Goal: Task Accomplishment & Management: Complete application form

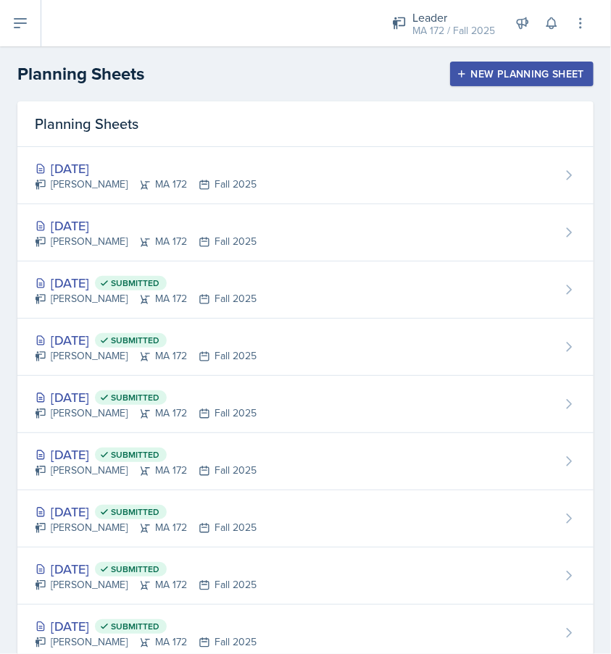
click at [473, 76] on div "New Planning Sheet" at bounding box center [521, 74] width 125 height 12
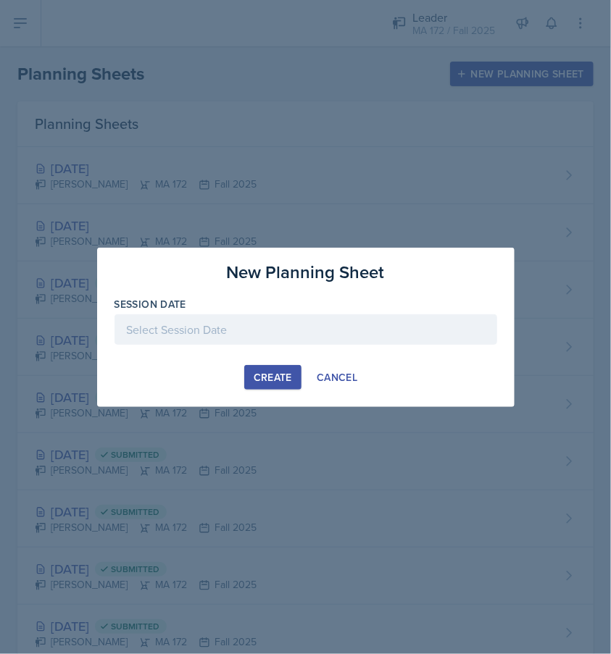
click at [209, 338] on div at bounding box center [305, 329] width 382 height 30
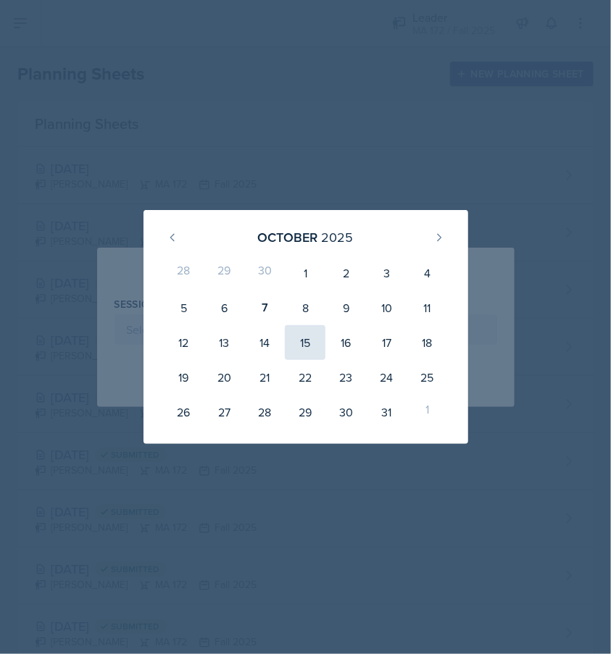
click at [309, 341] on div "15" at bounding box center [305, 342] width 41 height 35
type input "October 15th, 2025"
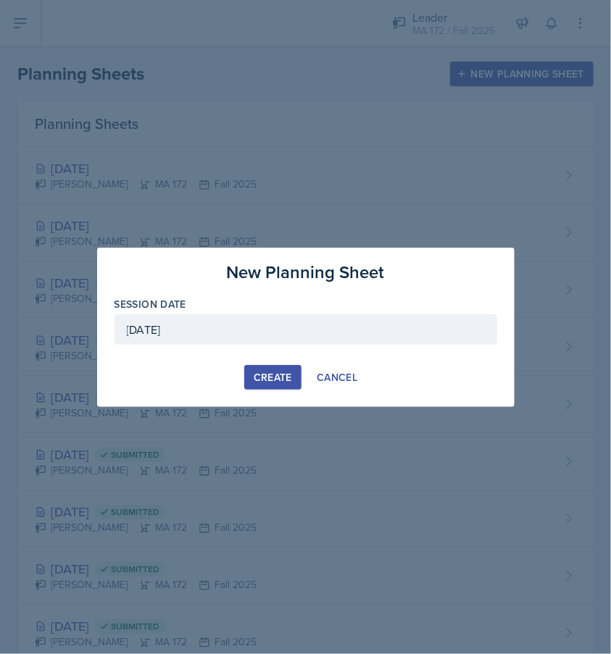
click at [283, 379] on div "Create" at bounding box center [273, 378] width 38 height 12
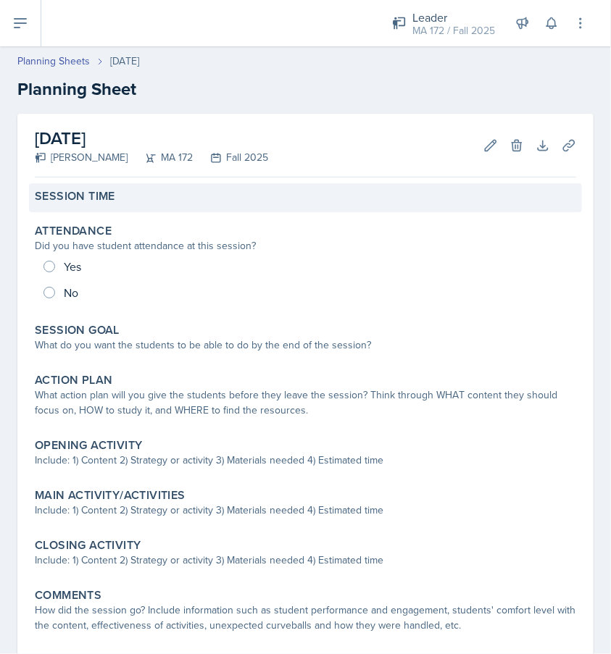
click at [105, 204] on label "Session Time" at bounding box center [75, 196] width 80 height 14
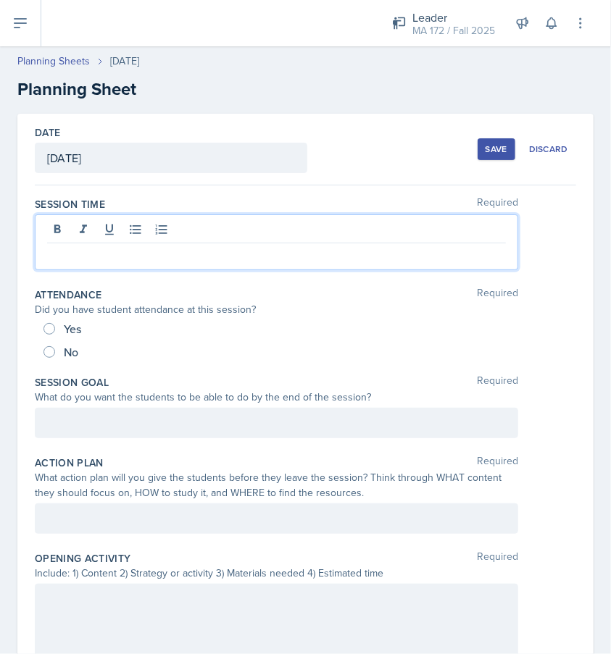
click at [126, 224] on div at bounding box center [276, 242] width 483 height 56
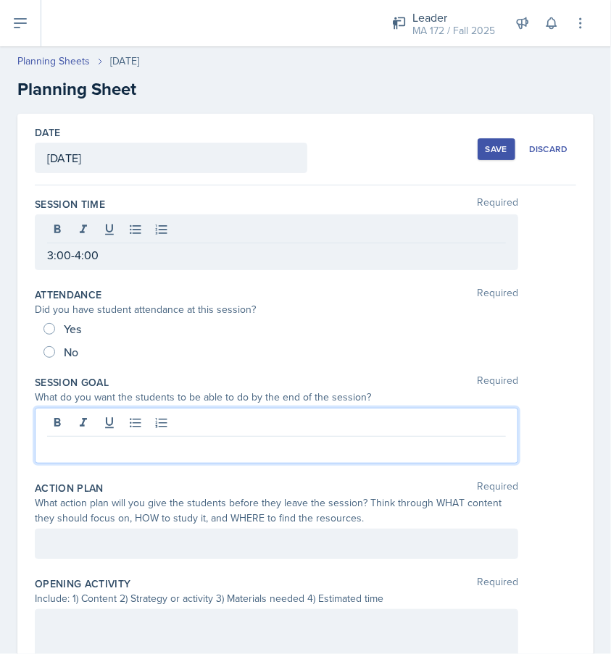
click at [152, 426] on div at bounding box center [276, 436] width 483 height 56
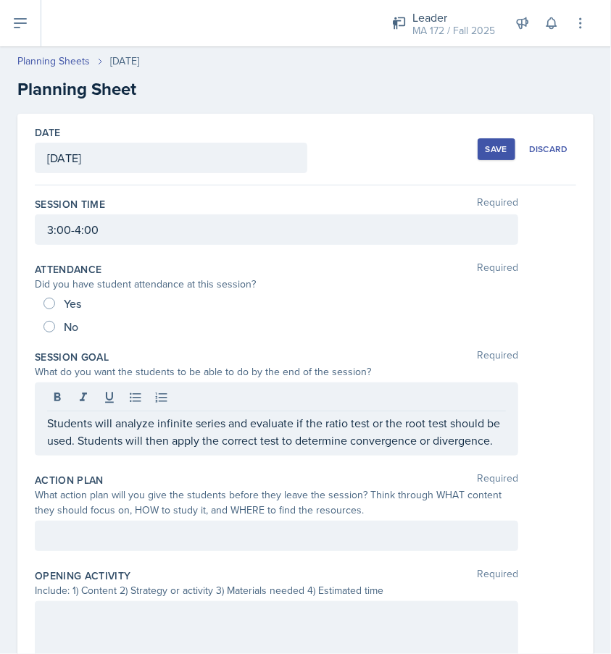
click at [139, 563] on div "Action Plan Required What action plan will you give the students before they le…" at bounding box center [305, 515] width 541 height 96
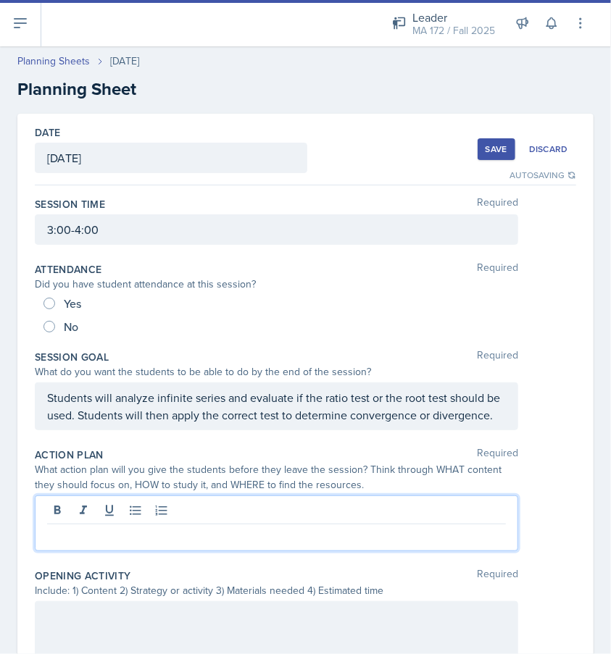
click at [188, 530] on div at bounding box center [276, 523] width 483 height 56
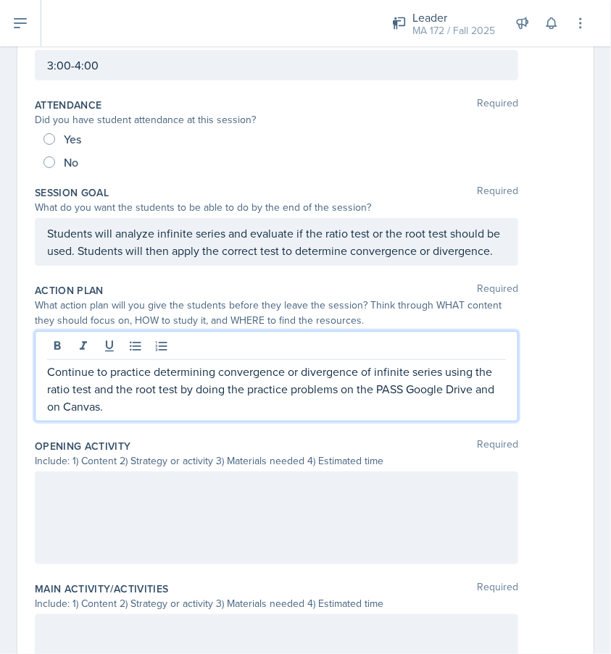
scroll to position [290, 0]
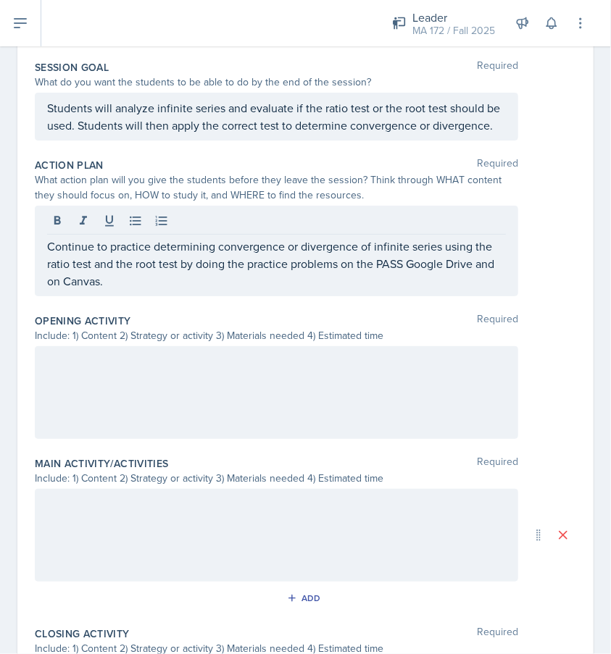
click at [143, 540] on div at bounding box center [276, 535] width 483 height 93
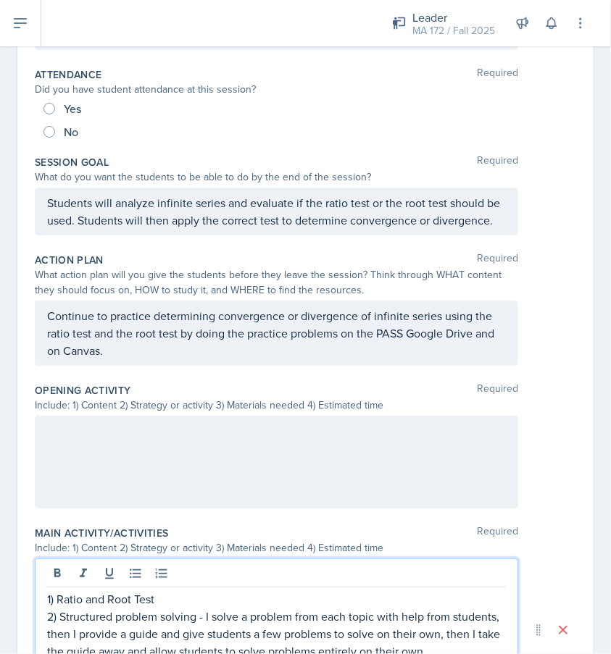
scroll to position [170, 0]
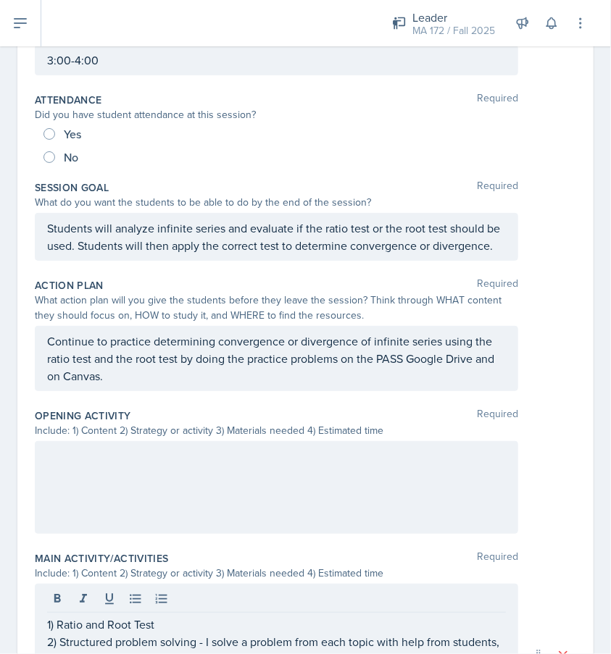
click at [141, 506] on div at bounding box center [276, 487] width 483 height 93
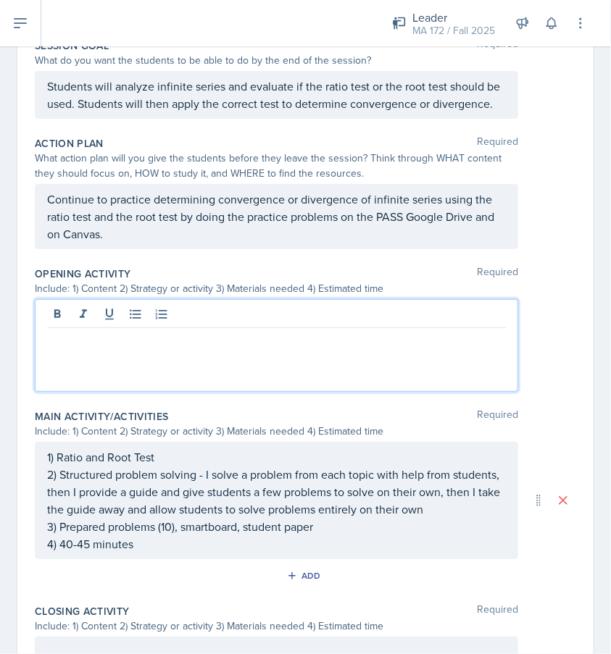
scroll to position [412, 0]
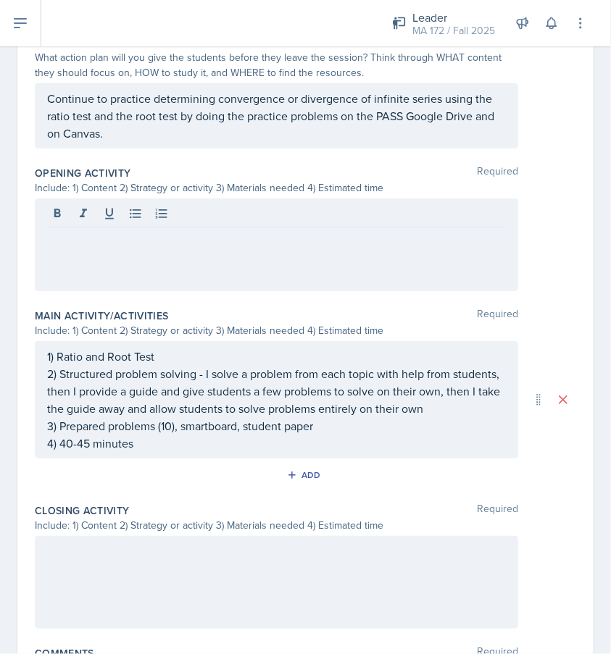
click at [109, 589] on div at bounding box center [276, 582] width 483 height 93
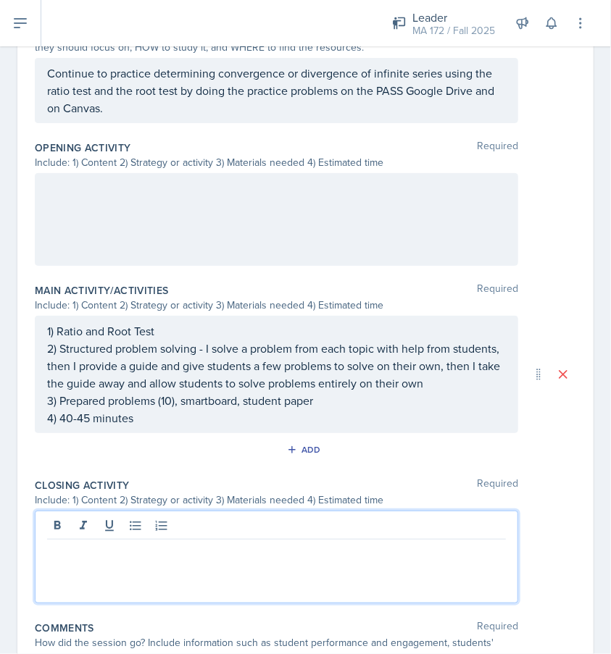
scroll to position [447, 0]
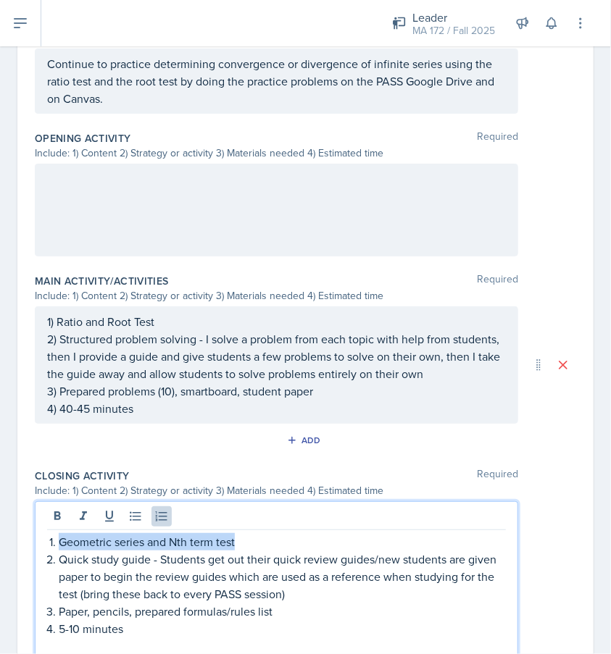
drag, startPoint x: 243, startPoint y: 561, endPoint x: 80, endPoint y: 545, distance: 163.7
click at [80, 545] on div "Geometric series and Nth term test Quick study guide - Students get out their q…" at bounding box center [276, 581] width 483 height 160
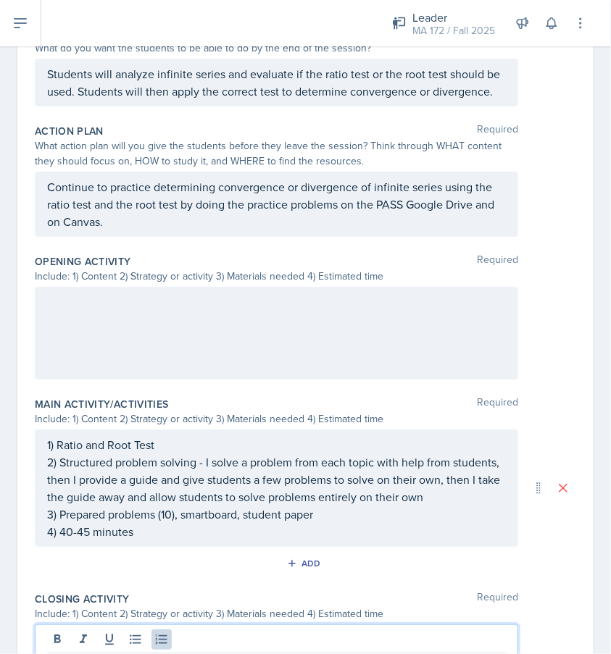
scroll to position [230, 0]
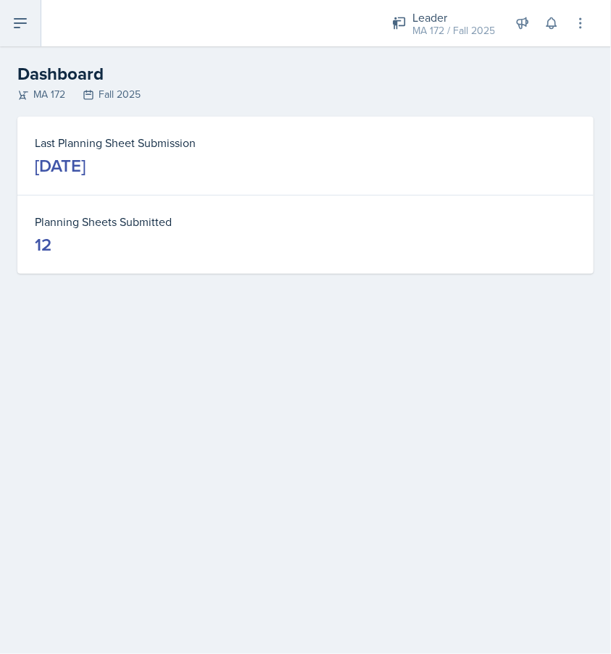
click at [14, 20] on icon at bounding box center [20, 23] width 12 height 9
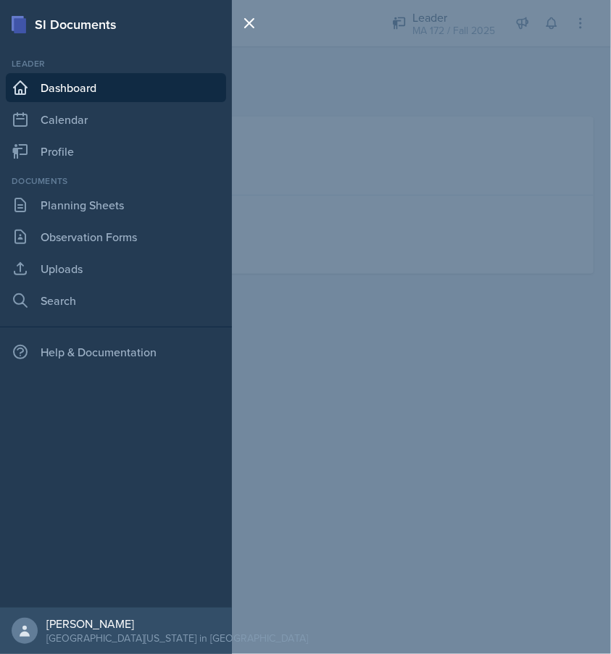
click at [394, 31] on div "SI Documents Leader Dashboard Calendar Profile Documents Planning Sheets Observ…" at bounding box center [305, 327] width 611 height 654
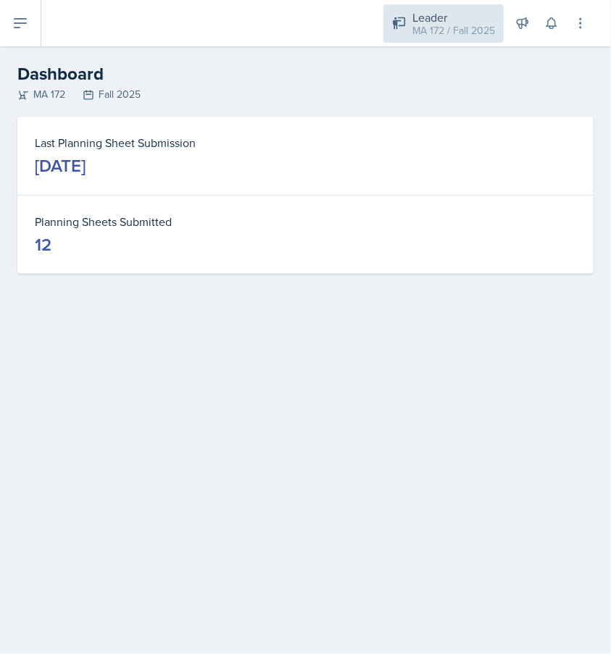
click at [417, 28] on div "MA 172 / Fall 2025" at bounding box center [453, 30] width 83 height 15
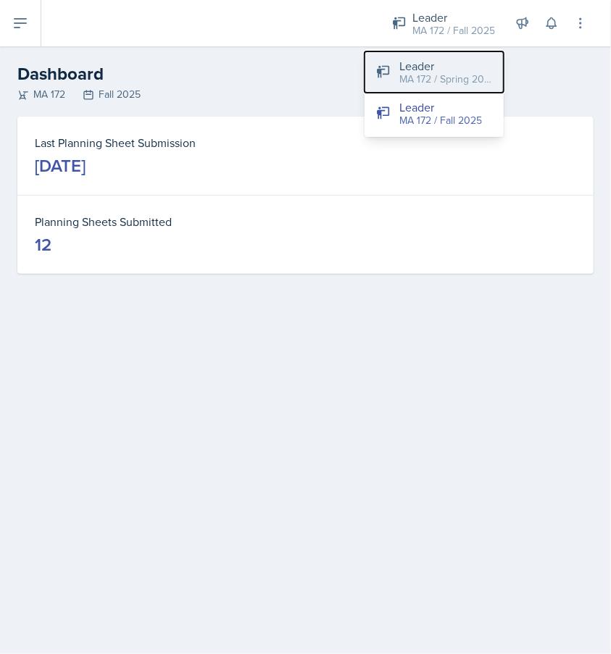
click at [418, 89] on button "Leader MA 172 / Spring 2025" at bounding box center [433, 71] width 139 height 41
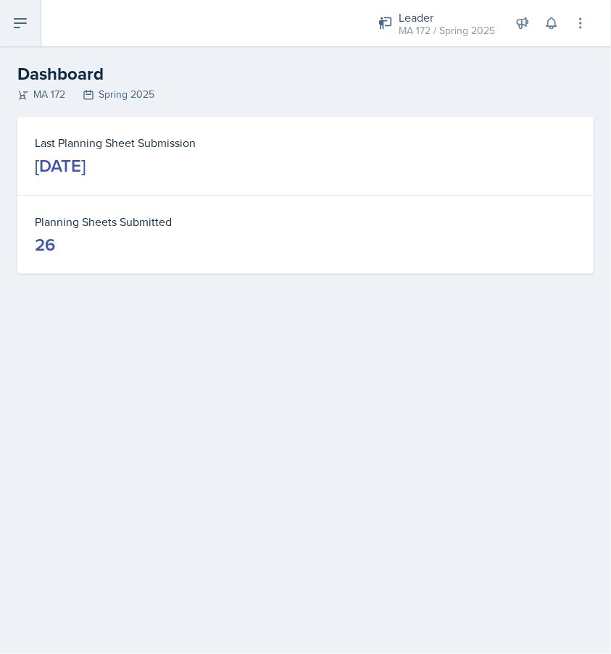
click at [19, 25] on icon at bounding box center [20, 22] width 17 height 17
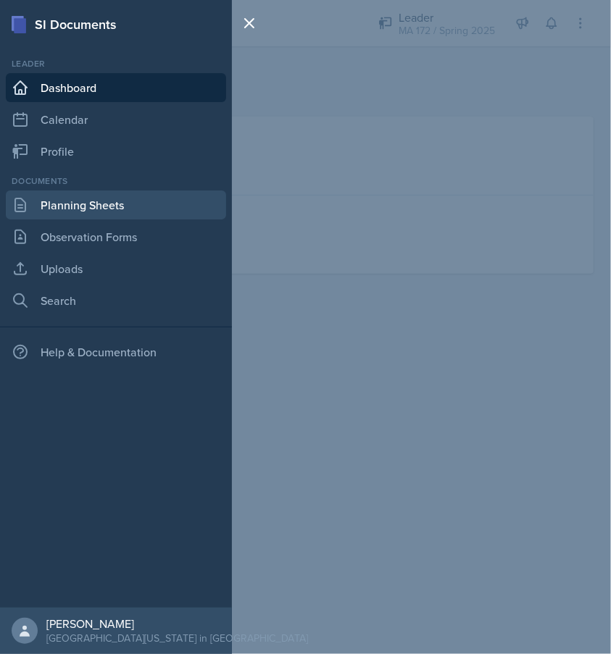
click at [57, 218] on link "Planning Sheets" at bounding box center [116, 205] width 220 height 29
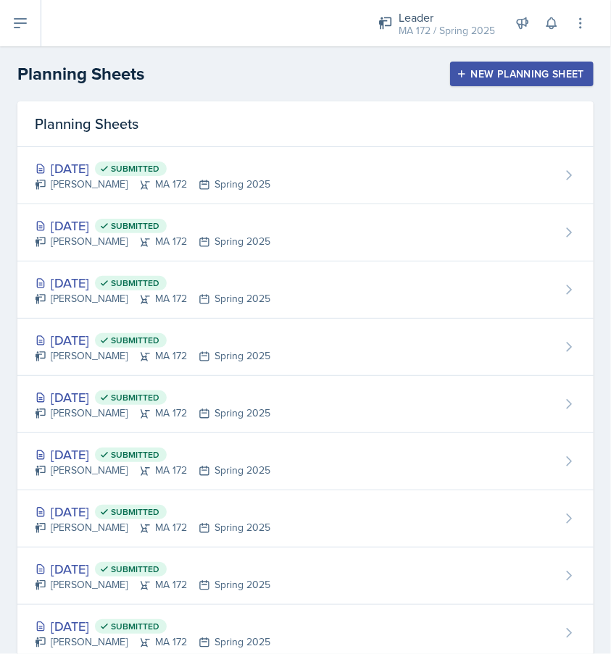
scroll to position [532, 0]
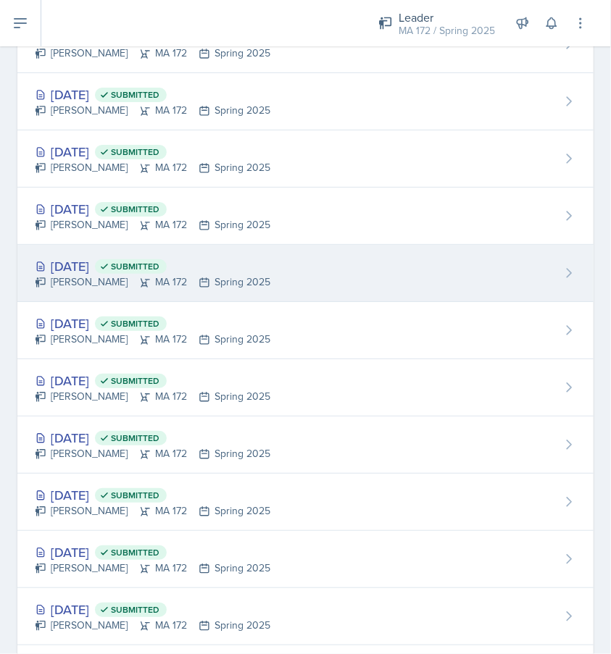
click at [114, 270] on div "Mar 17th, 2025 Submitted" at bounding box center [152, 266] width 235 height 20
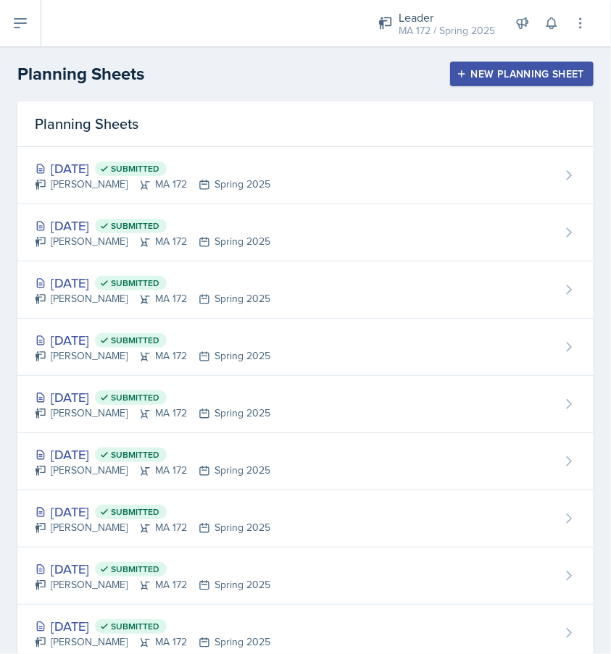
scroll to position [532, 0]
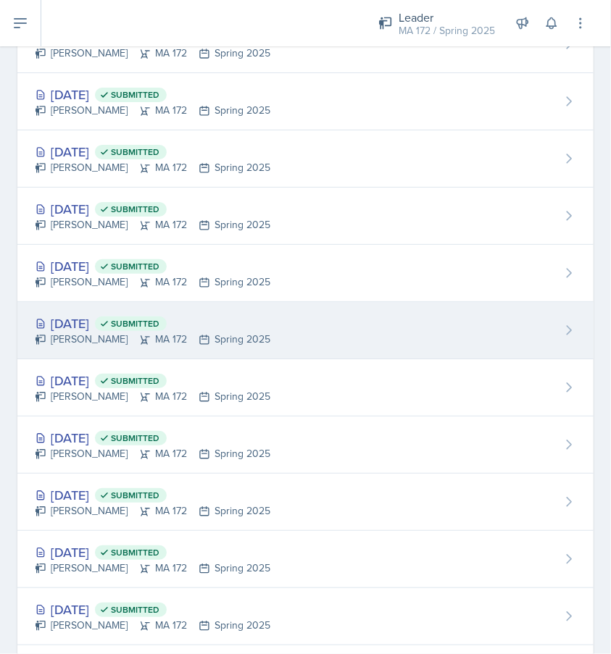
click at [107, 318] on div "Mar 5th, 2025 Submitted" at bounding box center [152, 324] width 235 height 20
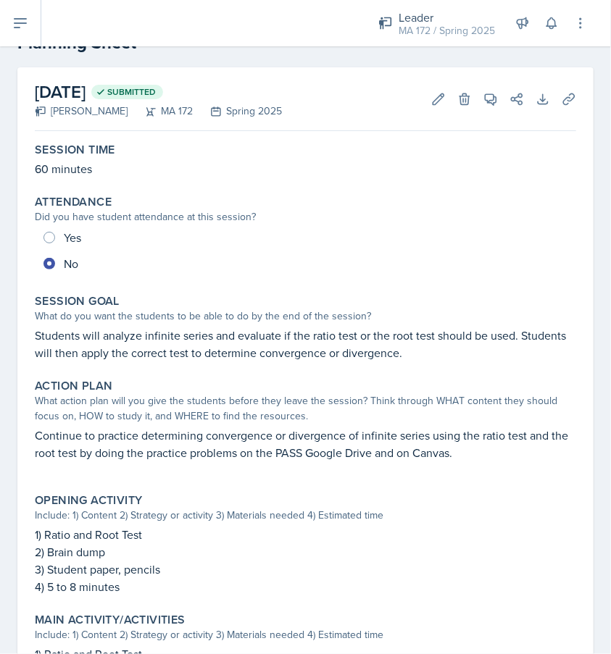
scroll to position [88, 0]
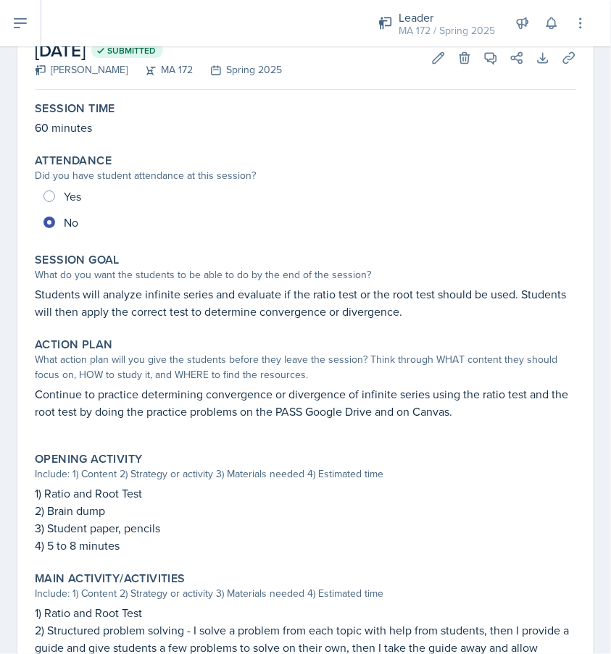
click at [282, 297] on p "Students will analyze infinite series and evaluate if the ratio test or the roo…" at bounding box center [305, 302] width 541 height 35
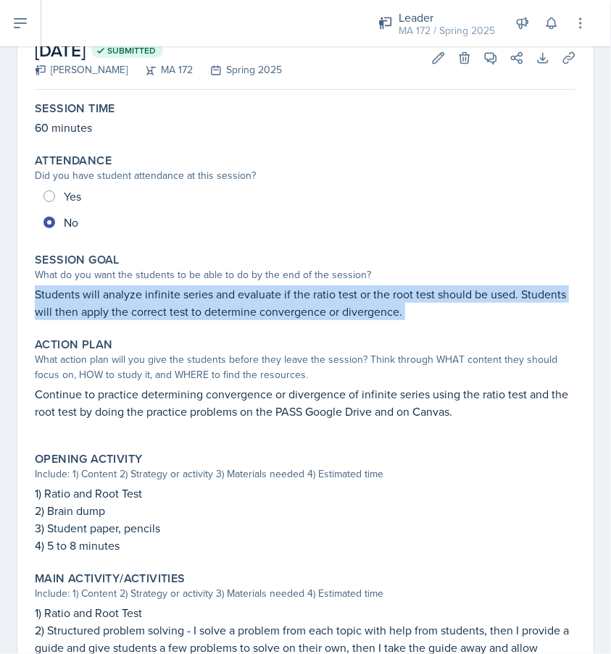
click at [282, 297] on p "Students will analyze infinite series and evaluate if the ratio test or the roo…" at bounding box center [305, 302] width 541 height 35
copy div "Students will analyze infinite series and evaluate if the ratio test or the roo…"
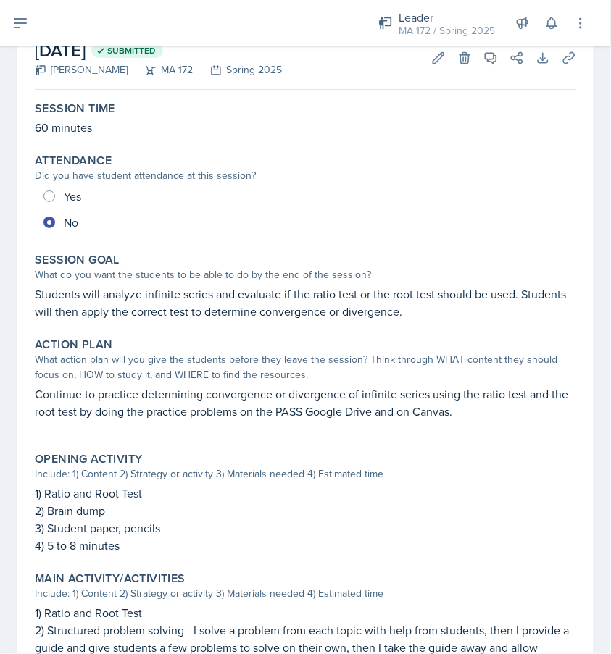
click at [187, 402] on p "Continue to practice determining convergence or divergence of infinite series u…" at bounding box center [305, 402] width 541 height 35
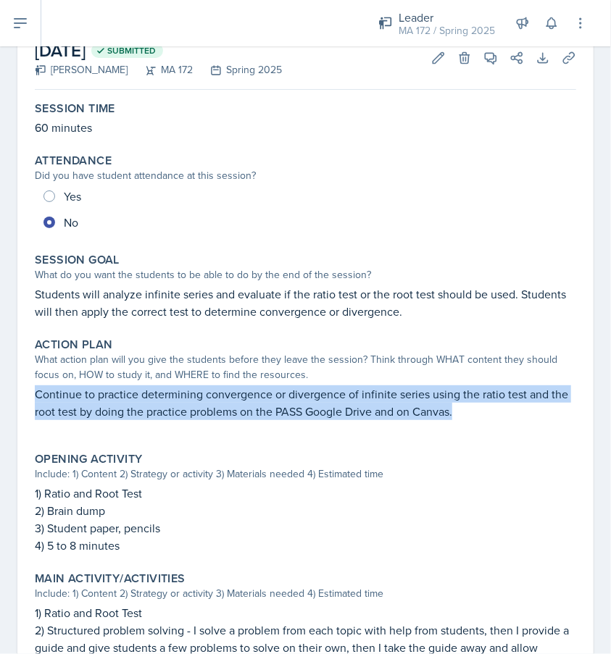
click at [187, 402] on p "Continue to practice determining convergence or divergence of infinite series u…" at bounding box center [305, 402] width 541 height 35
copy p "Continue to practice determining convergence or divergence of infinite series u…"
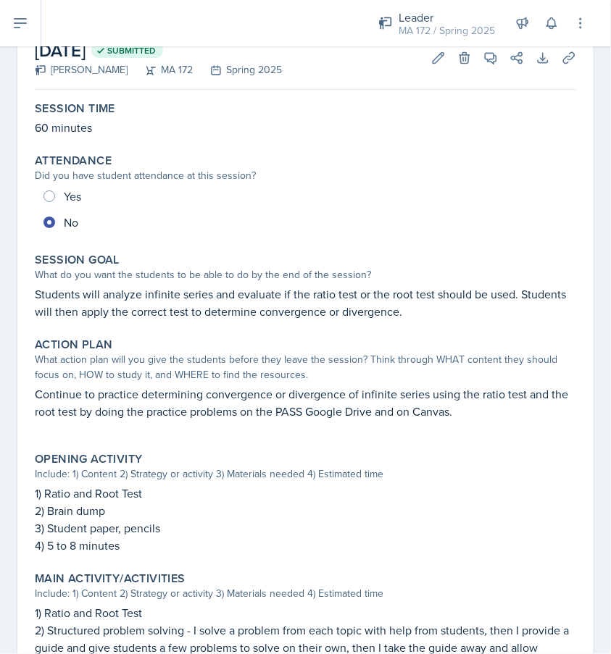
click at [585, 338] on div "March 5th, 2025 Submitted Anna McGill MA 172 Spring 2025 Edit Delete View Comme…" at bounding box center [305, 511] width 611 height 971
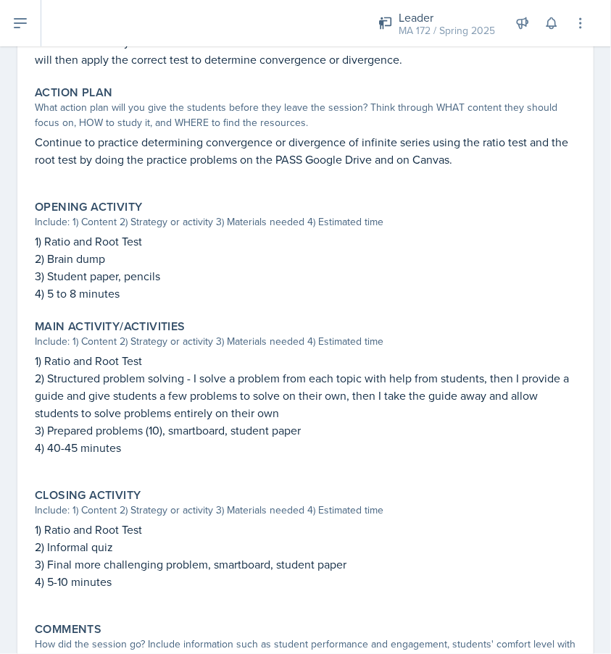
scroll to position [348, 0]
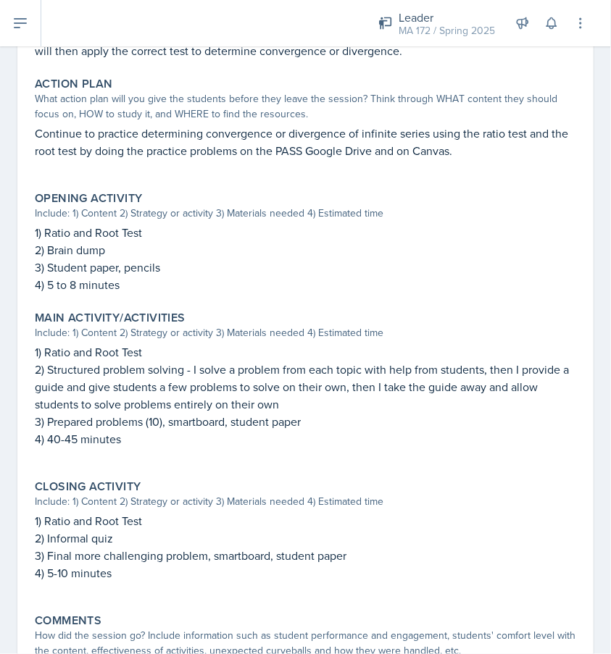
click at [146, 441] on p "4) 40-45 minutes" at bounding box center [305, 438] width 541 height 17
click at [59, 390] on p "2) Structured problem solving - I solve a problem from each topic with help fro…" at bounding box center [305, 387] width 541 height 52
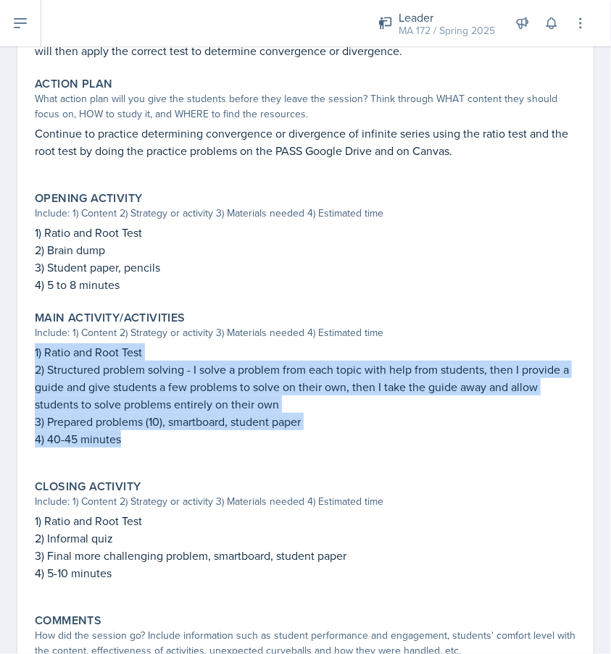
drag, startPoint x: 33, startPoint y: 351, endPoint x: 121, endPoint y: 442, distance: 126.0
click at [121, 442] on div "Main Activity/Activities Include: 1) Content 2) Strategy or activity 3) Materia…" at bounding box center [305, 386] width 553 height 163
copy div "1) Ratio and Root Test 2) Structured problem solving - I solve a problem from e…"
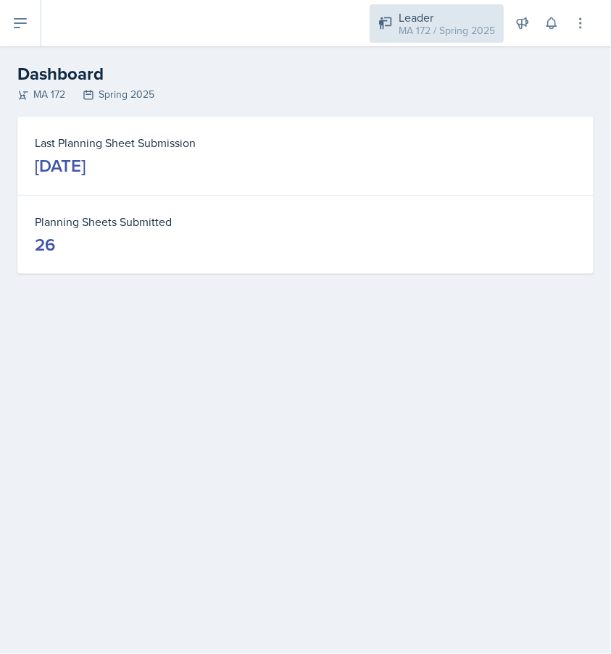
click at [473, 32] on div "MA 172 / Spring 2025" at bounding box center [446, 30] width 96 height 15
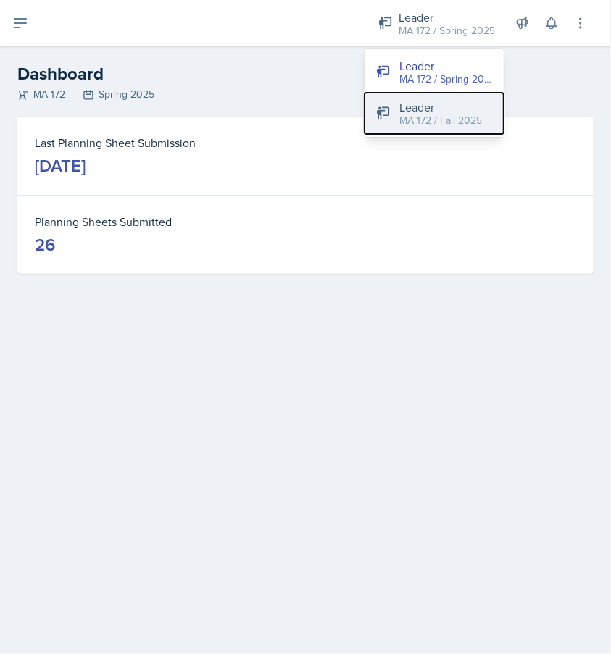
click at [464, 96] on button "Leader MA 172 / Fall 2025" at bounding box center [433, 113] width 139 height 41
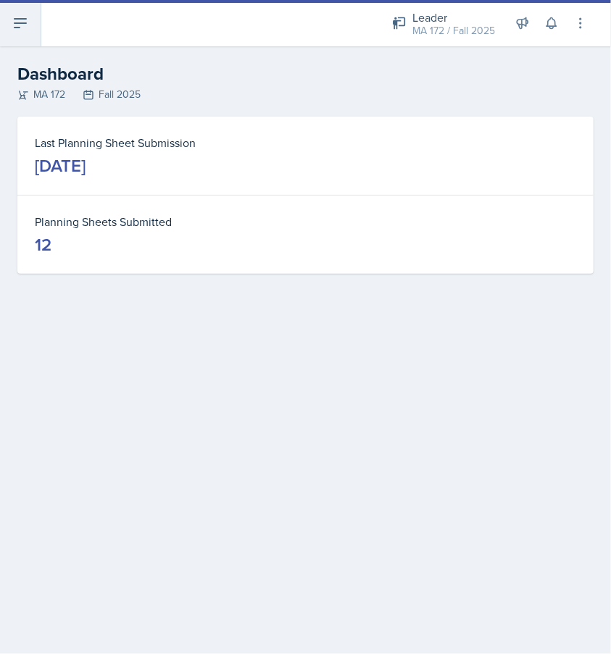
click at [22, 40] on button at bounding box center [20, 23] width 41 height 46
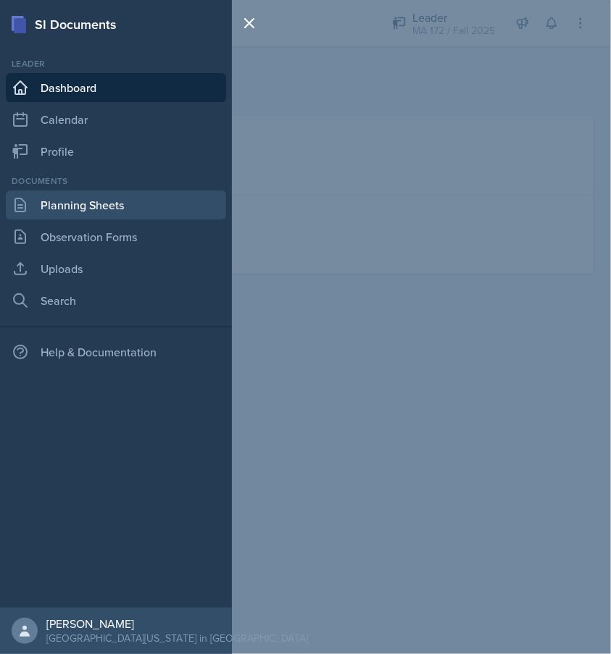
click at [101, 203] on link "Planning Sheets" at bounding box center [116, 205] width 220 height 29
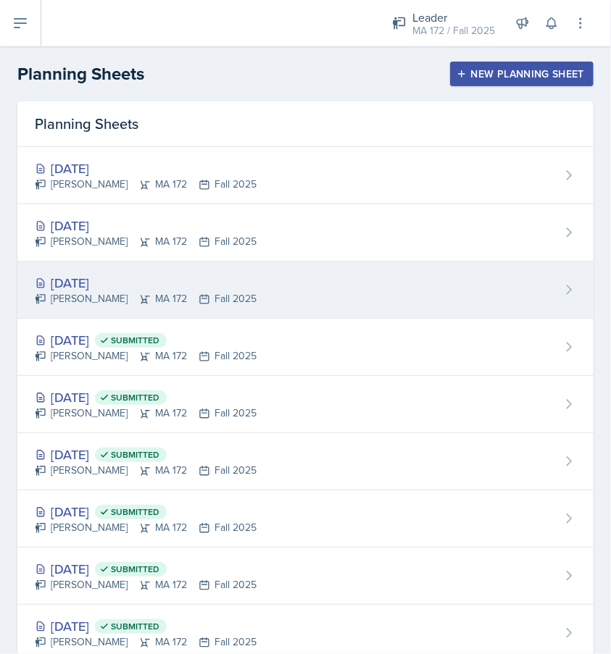
click at [95, 282] on div "[DATE]" at bounding box center [146, 283] width 222 height 20
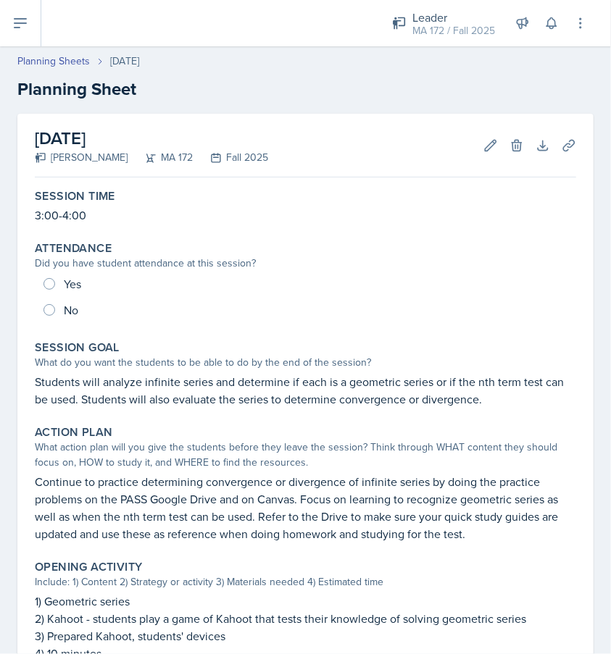
scroll to position [446, 0]
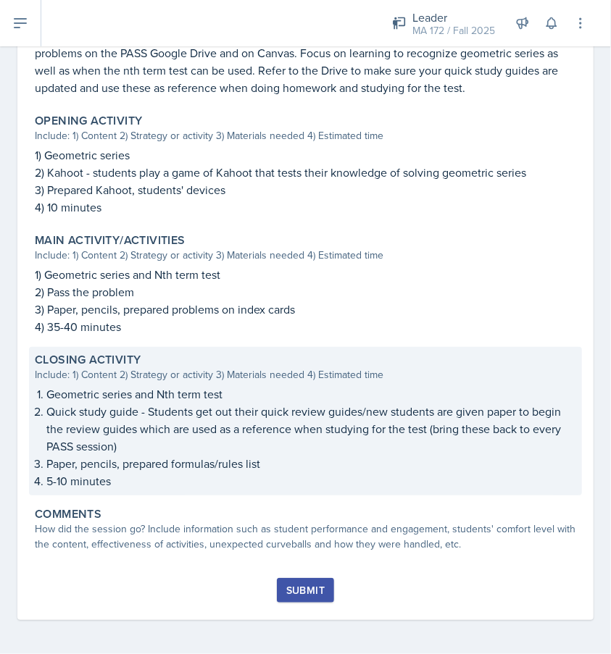
click at [154, 431] on p "Quick study guide - Students get out their quick review guides/new students are…" at bounding box center [311, 429] width 530 height 52
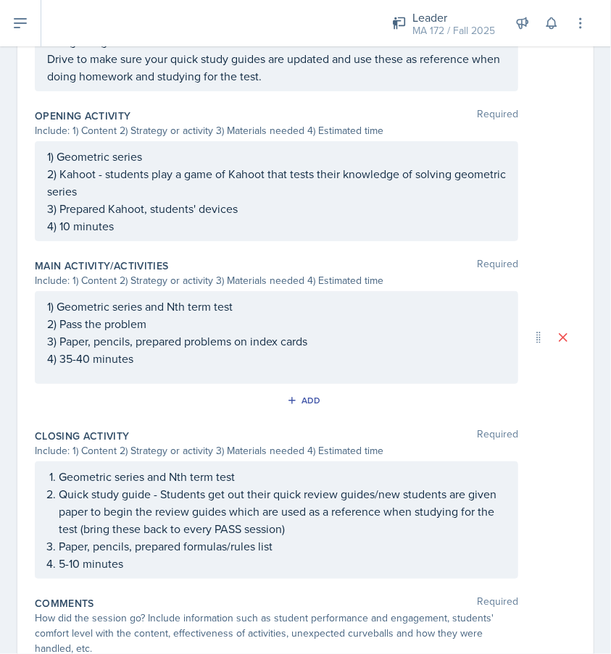
drag, startPoint x: 46, startPoint y: 474, endPoint x: 142, endPoint y: 552, distance: 123.1
click at [142, 552] on div "Geometric series and Nth term test Quick study guide - Students get out their q…" at bounding box center [276, 519] width 483 height 117
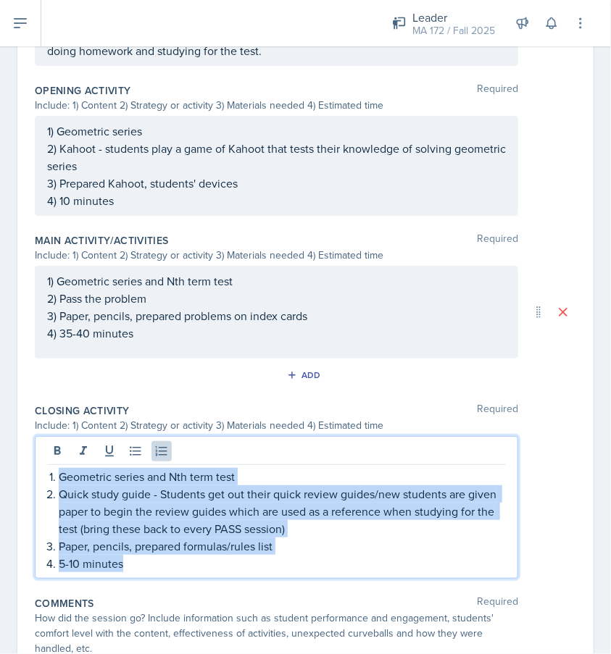
drag, startPoint x: 139, startPoint y: 561, endPoint x: 32, endPoint y: 460, distance: 147.6
click at [32, 460] on div "Date [DATE] [DATE] 28 29 30 1 2 3 4 5 6 7 8 9 10 11 12 13 14 15 16 17 18 19 20 …" at bounding box center [305, 140] width 576 height 1146
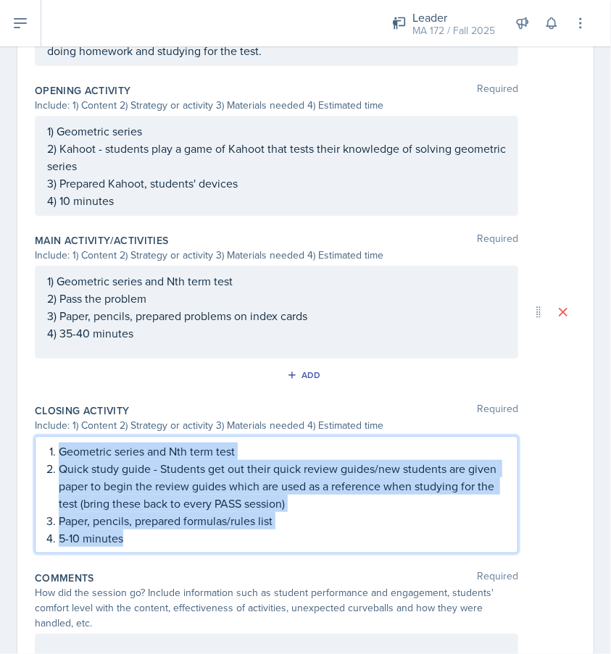
scroll to position [522, 0]
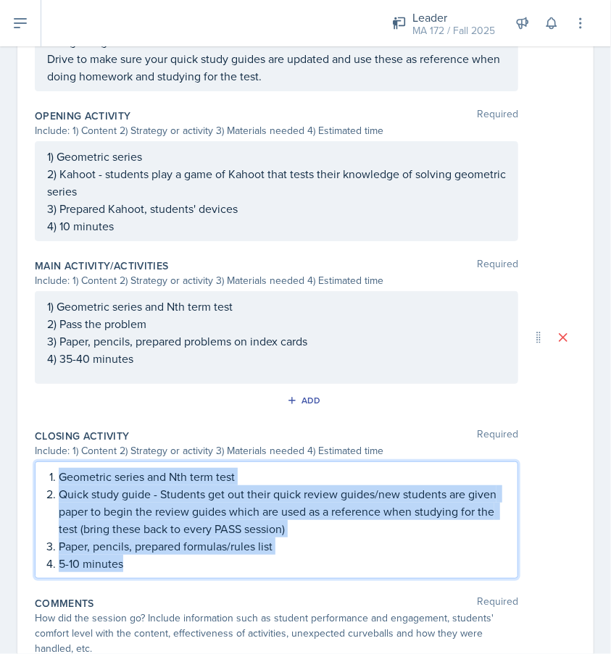
copy ol "Geometric series and Nth term test Quick study guide - Students get out their q…"
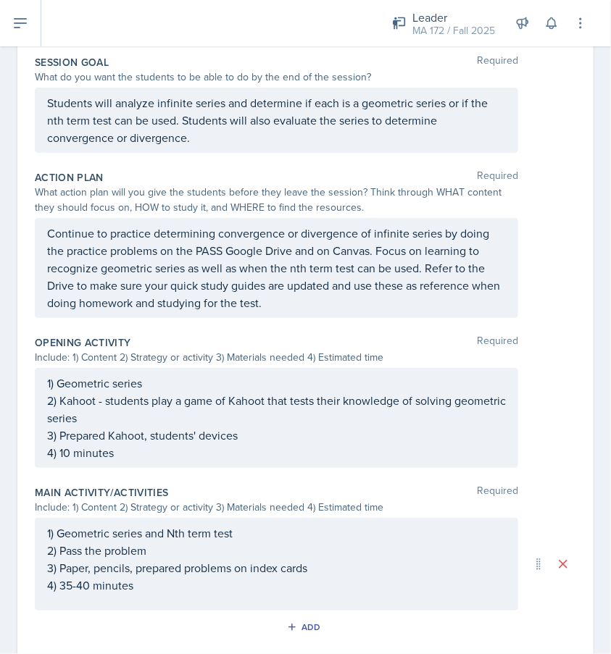
scroll to position [257, 0]
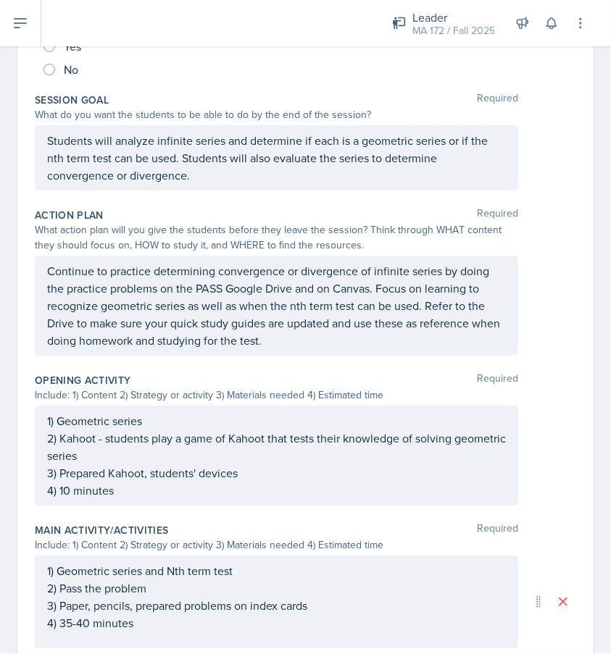
click at [564, 239] on div "What action plan will you give the students before they leave the session? Thin…" at bounding box center [305, 237] width 541 height 30
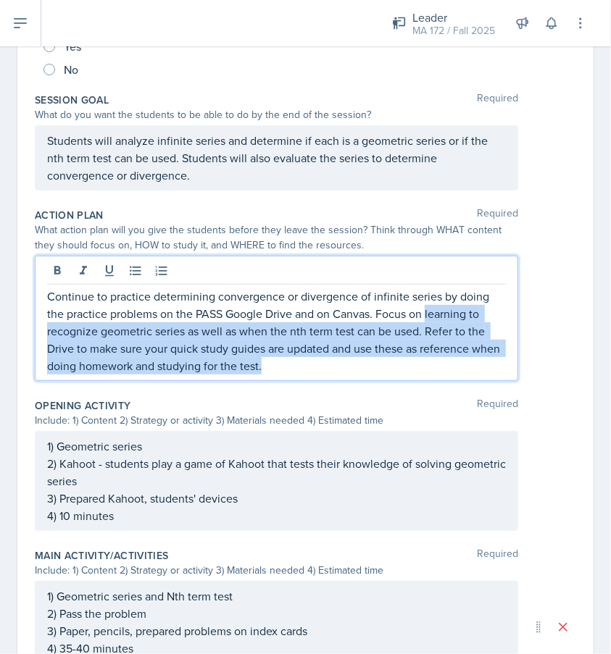
drag, startPoint x: 426, startPoint y: 304, endPoint x: 440, endPoint y: 364, distance: 62.6
click at [438, 371] on p "Continue to practice determining convergence or divergence of infinite series b…" at bounding box center [276, 331] width 459 height 87
click at [427, 327] on p "Continue to practice determining convergence or divergence of infinite series b…" at bounding box center [276, 331] width 459 height 87
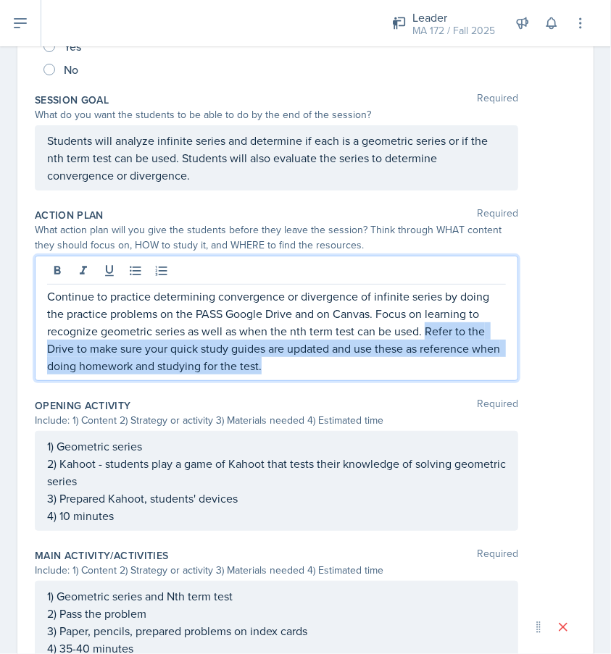
drag, startPoint x: 427, startPoint y: 327, endPoint x: 435, endPoint y: 366, distance: 39.8
click at [435, 366] on p "Continue to practice determining convergence or divergence of infinite series b…" at bounding box center [276, 331] width 459 height 87
copy p "Refer to the Drive to make sure your quick study guides are updated and use the…"
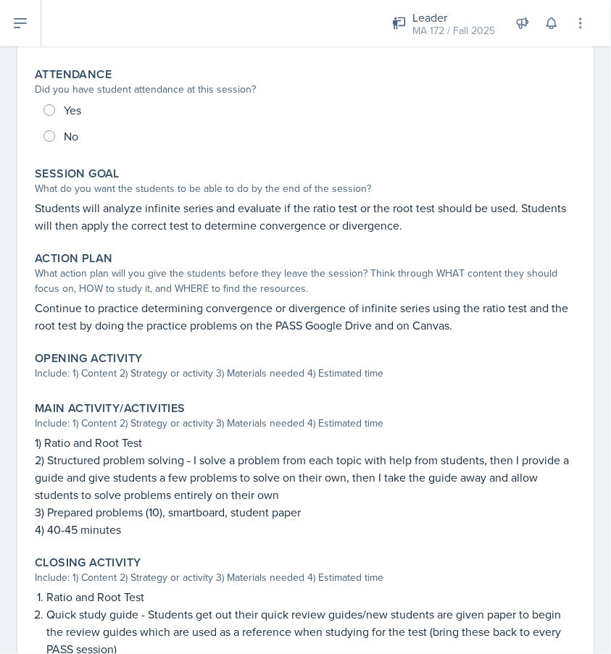
scroll to position [198, 0]
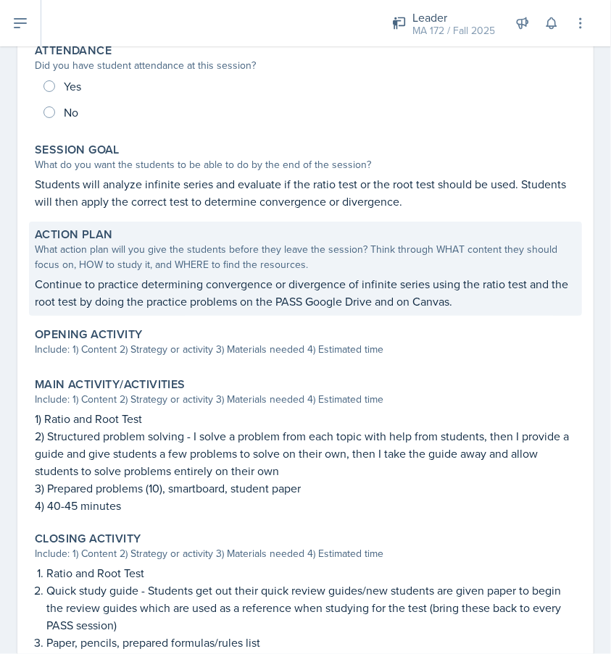
click at [344, 296] on p "Continue to practice determining convergence or divergence of infinite series u…" at bounding box center [305, 292] width 541 height 35
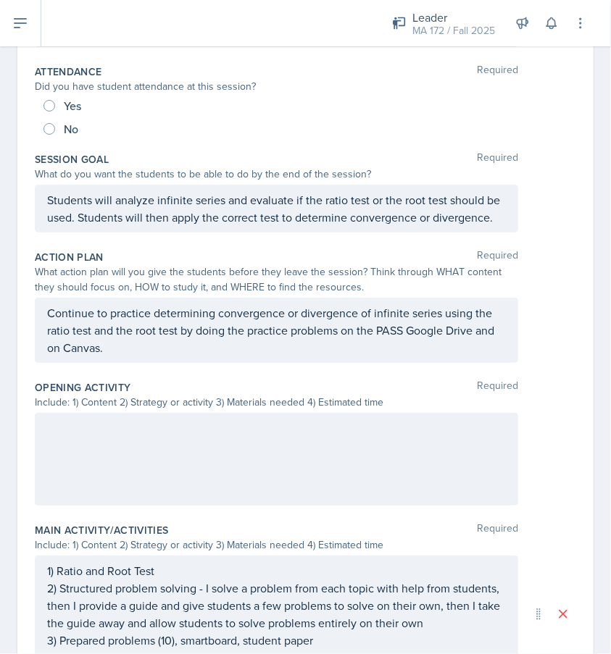
click at [233, 356] on p "Continue to practice determining convergence or divergence of infinite series u…" at bounding box center [276, 330] width 459 height 52
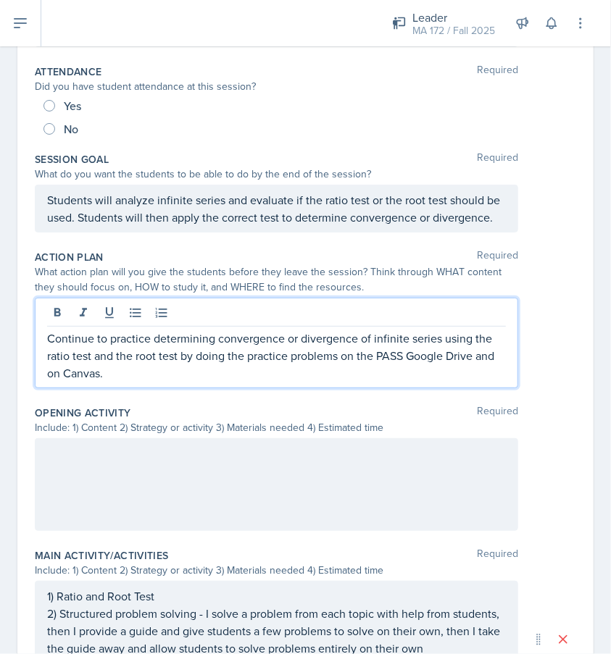
paste div
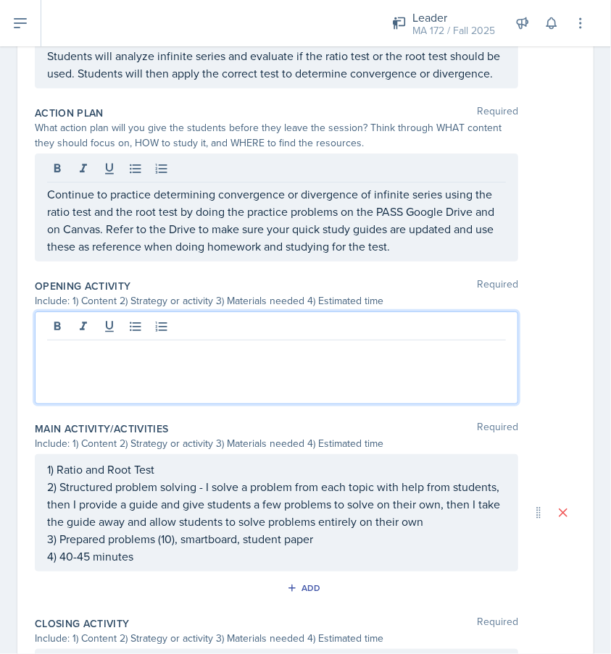
click at [317, 361] on p at bounding box center [276, 351] width 459 height 17
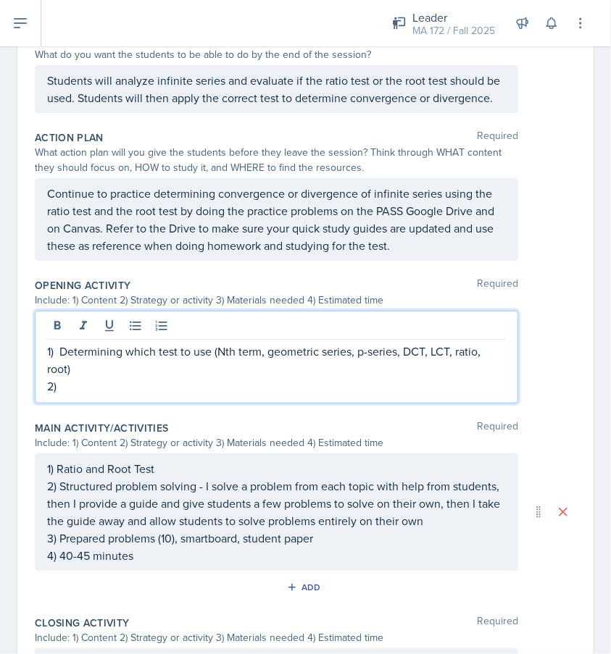
click at [220, 366] on p "1) Determining which test to use (Nth term, geometric series, p-series, DCT, LC…" at bounding box center [276, 360] width 459 height 35
click at [396, 360] on p "1) Nth term, geometric series, p-series, DCT, LCT, ratio, root)" at bounding box center [276, 351] width 459 height 17
click at [317, 377] on p "2)" at bounding box center [276, 368] width 459 height 17
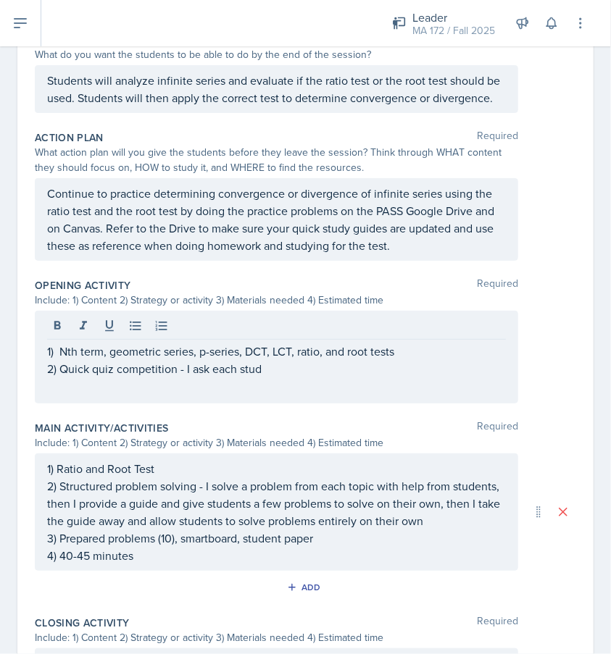
click at [349, 396] on div "1) Nth term, geometric series, p-series, DCT, LCT, ratio, and root tests 2) Qui…" at bounding box center [276, 357] width 483 height 93
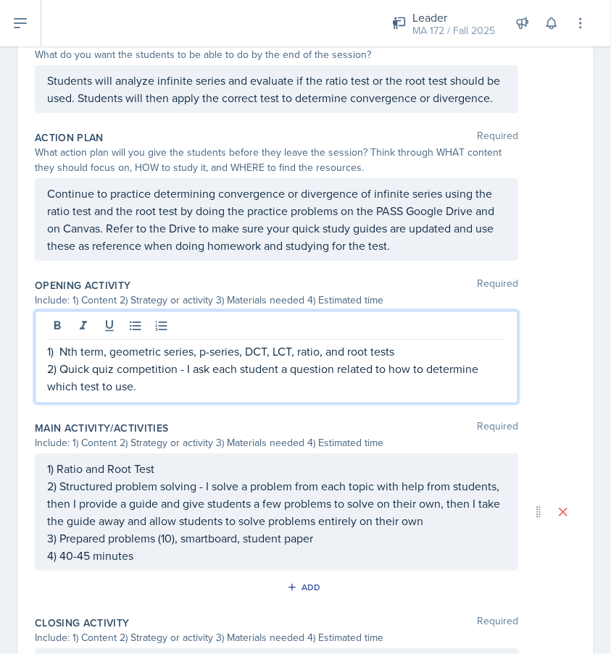
click at [227, 386] on p "2) Quick quiz competition - I ask each student a question related to how to det…" at bounding box center [276, 377] width 459 height 35
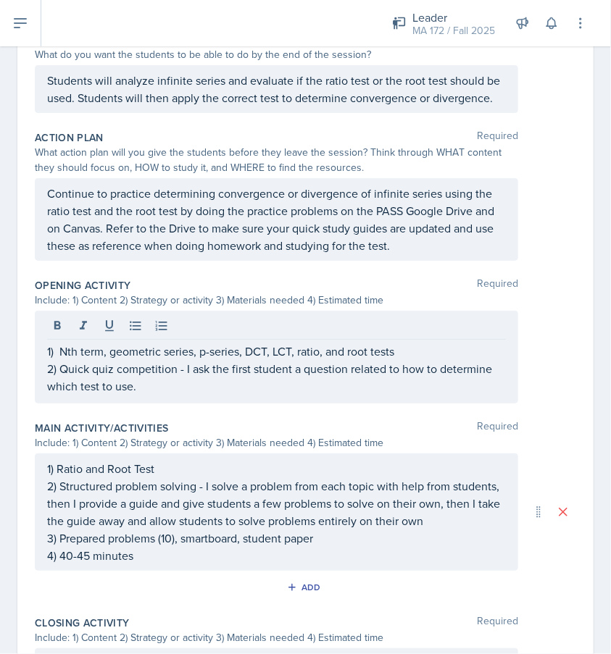
click at [184, 403] on div "1) Nth term, geometric series, p-series, DCT, LCT, ratio, and root tests 2) Qui…" at bounding box center [276, 357] width 483 height 93
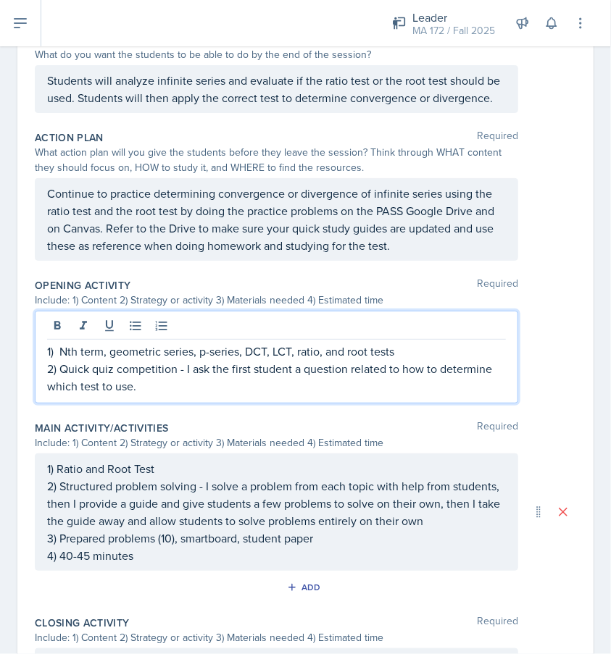
click at [174, 395] on p "2) Quick quiz competition - I ask the first student a question related to how t…" at bounding box center [276, 377] width 459 height 35
click at [348, 380] on p "2) Quick quiz competition - I ask the first student a question related to how t…" at bounding box center [276, 377] width 459 height 35
click at [356, 393] on p "2) Quick quiz competition - I ask the first student a question related to how t…" at bounding box center [276, 377] width 459 height 35
drag, startPoint x: 351, startPoint y: 385, endPoint x: 374, endPoint y: 398, distance: 26.0
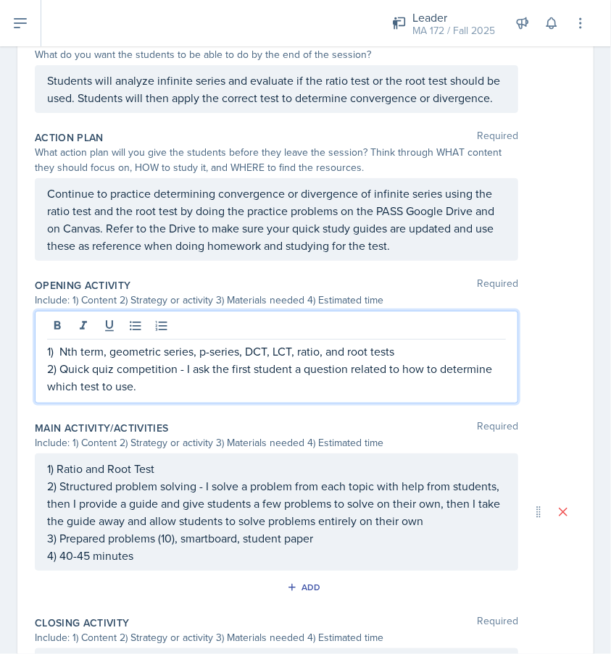
click at [374, 395] on p "2) Quick quiz competition - I ask the first student a question related to how t…" at bounding box center [276, 377] width 459 height 35
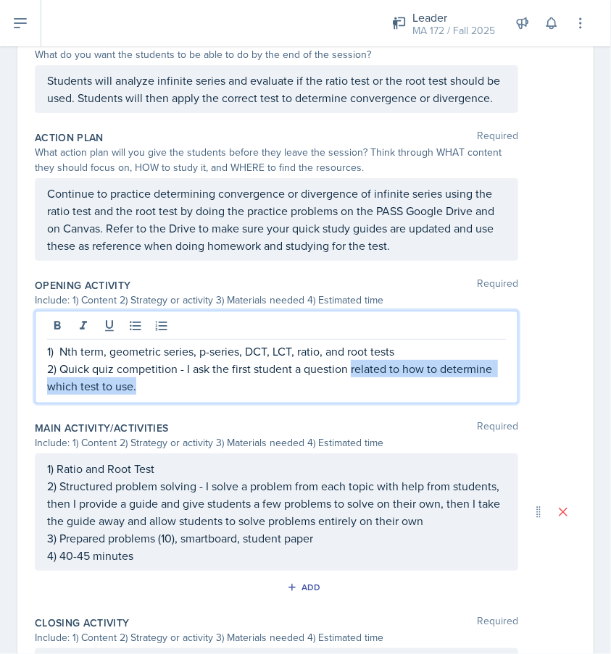
drag, startPoint x: 351, startPoint y: 386, endPoint x: 454, endPoint y: 408, distance: 105.8
click at [454, 395] on p "2) Quick quiz competition - I ask the first student a question related to how t…" at bounding box center [276, 377] width 459 height 35
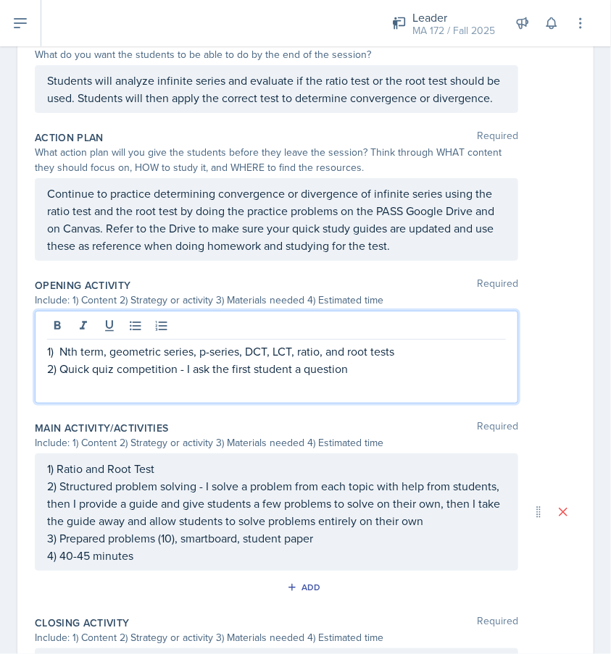
click at [72, 360] on p "1) Nth term, geometric series, p-series, DCT, LCT, ratio, and root tests" at bounding box center [276, 351] width 459 height 17
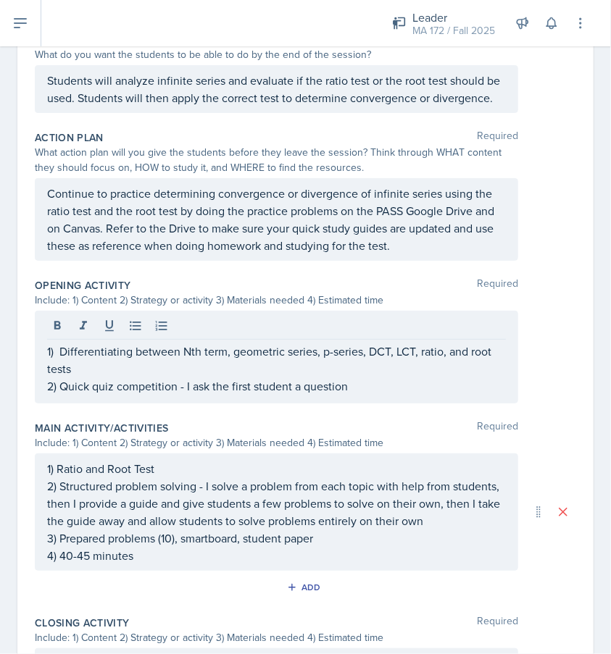
click at [397, 403] on div "1) Differentiating between Nth term, geometric series, p-series, DCT, LCT, rati…" at bounding box center [276, 357] width 483 height 93
click at [381, 403] on div "1) Differentiating between Nth term, geometric series, p-series, DCT, LCT, rati…" at bounding box center [276, 357] width 483 height 93
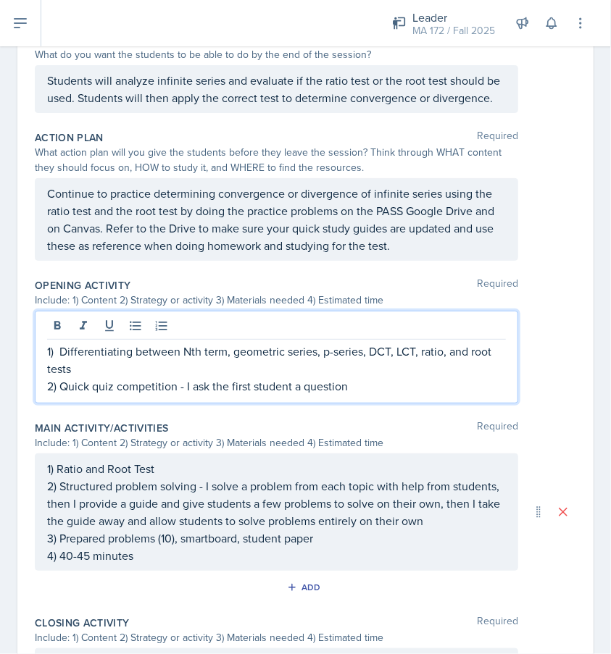
click at [364, 395] on p "2) Quick quiz competition - I ask the first student a question" at bounding box center [276, 385] width 459 height 17
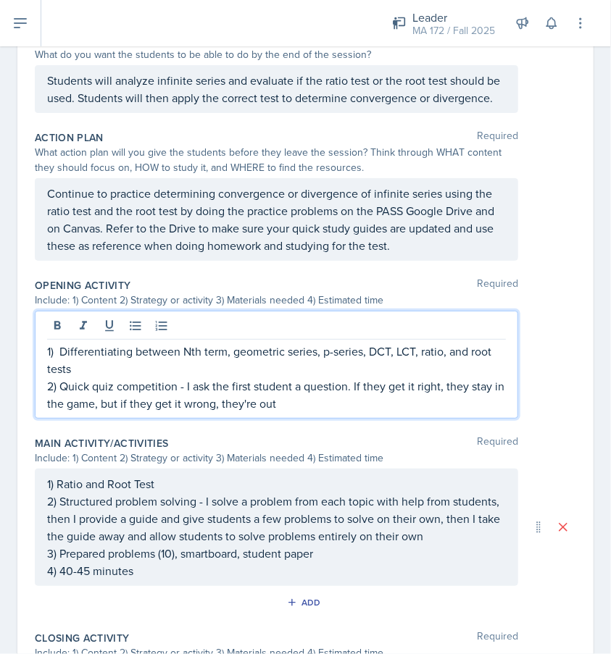
click at [187, 401] on p "2) Quick quiz competition - I ask the first student a question. If they get it …" at bounding box center [276, 394] width 459 height 35
click at [237, 412] on p "2) Quick quiz competition - Students stand up and I ask the first student a que…" at bounding box center [276, 394] width 459 height 35
click at [181, 412] on p "2) Quick quiz competition - Students stand up and I ask the first student a que…" at bounding box center [276, 394] width 459 height 35
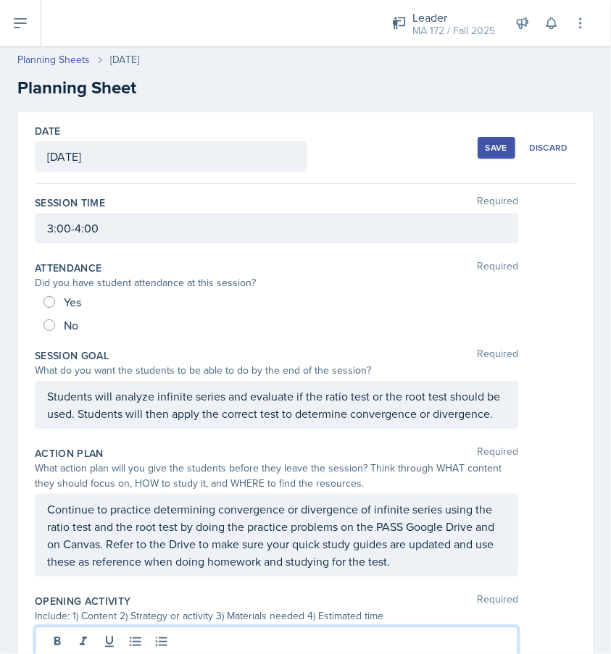
scroll to position [0, 0]
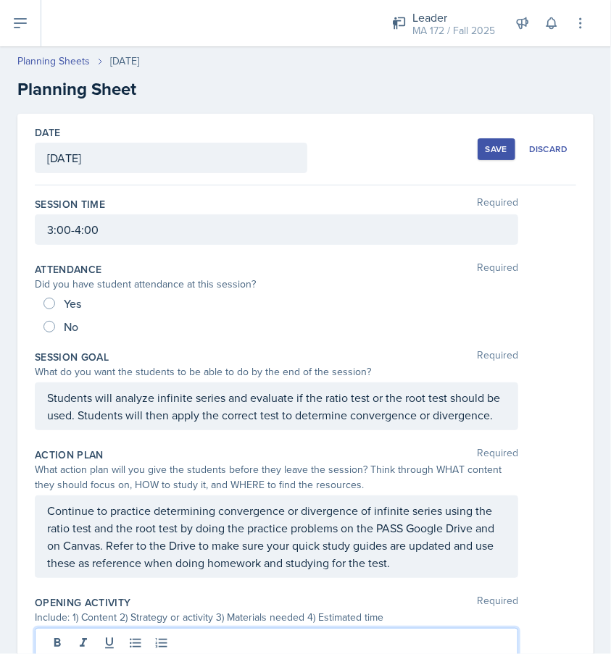
click at [488, 153] on div "Save" at bounding box center [496, 149] width 22 height 12
